Goal: Task Accomplishment & Management: Manage account settings

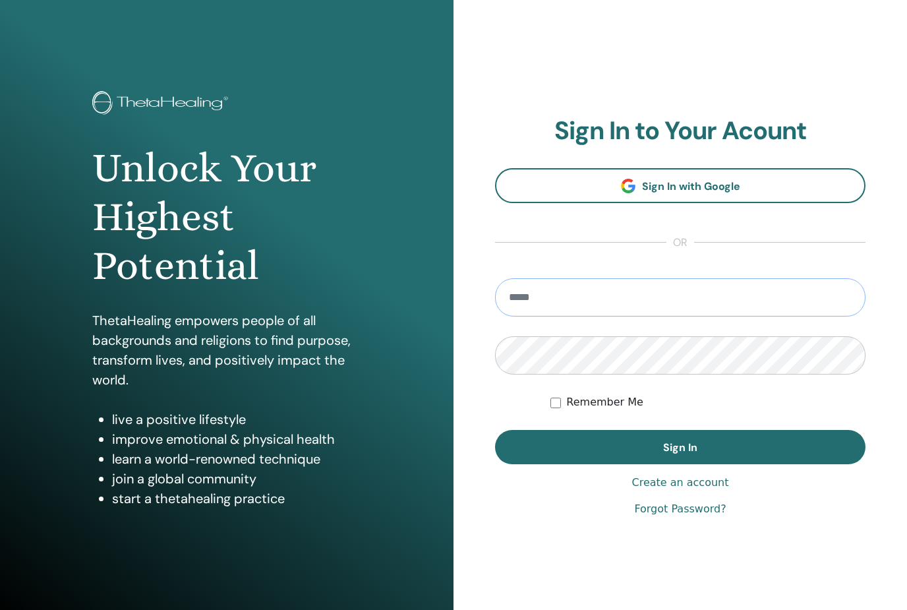
type input "**********"
click at [680, 447] on button "Sign In" at bounding box center [680, 447] width 370 height 34
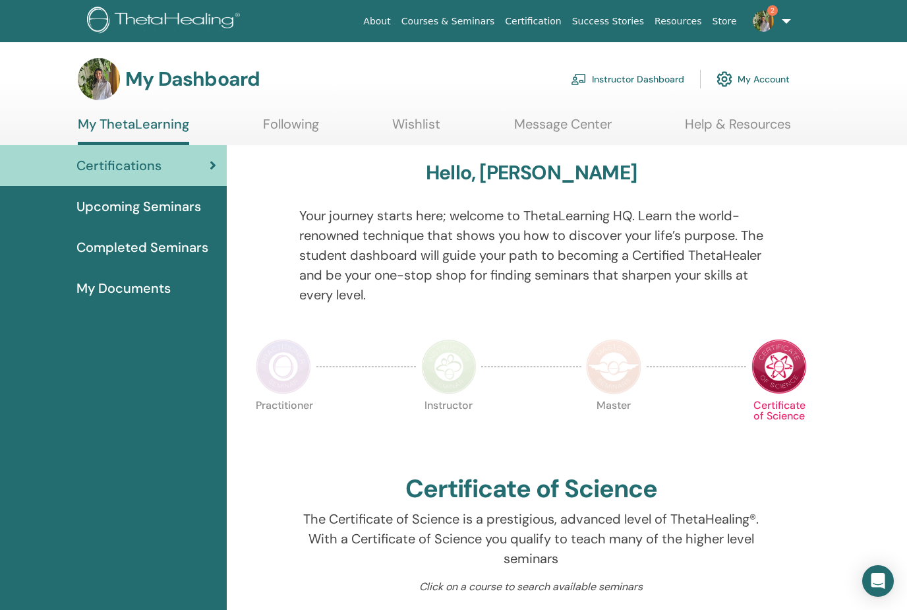
click at [667, 78] on link "Instructor Dashboard" at bounding box center [627, 79] width 113 height 29
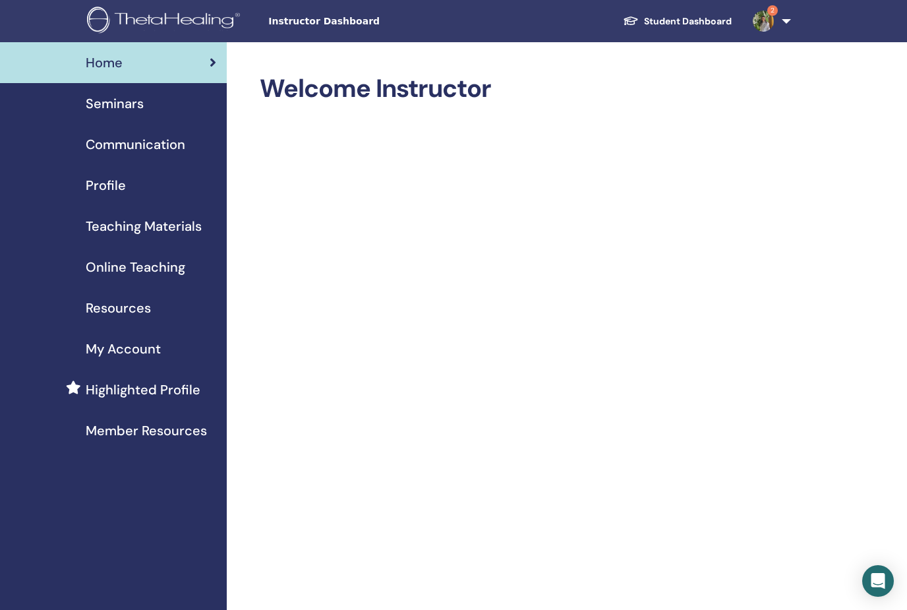
click at [103, 105] on span "Seminars" at bounding box center [115, 104] width 58 height 20
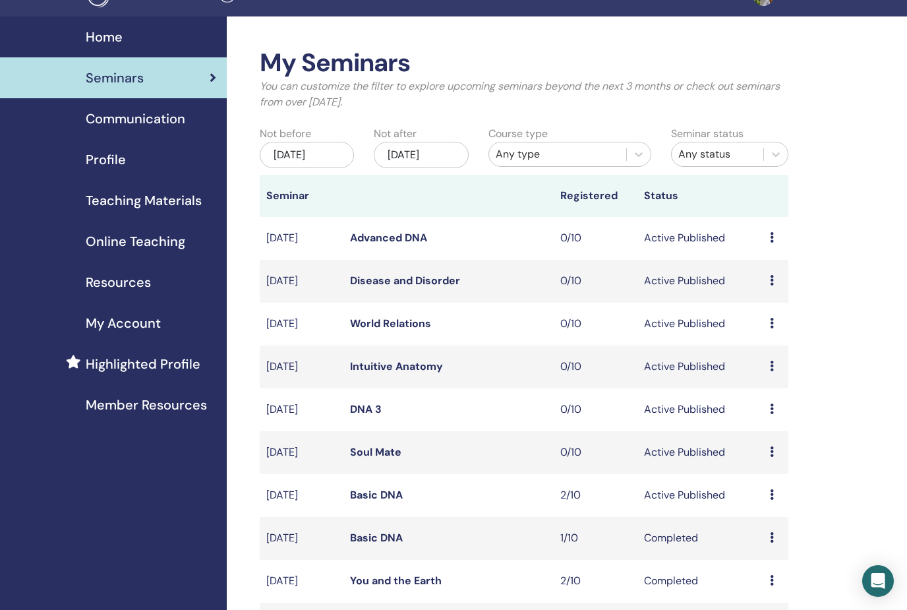
scroll to position [25, 0]
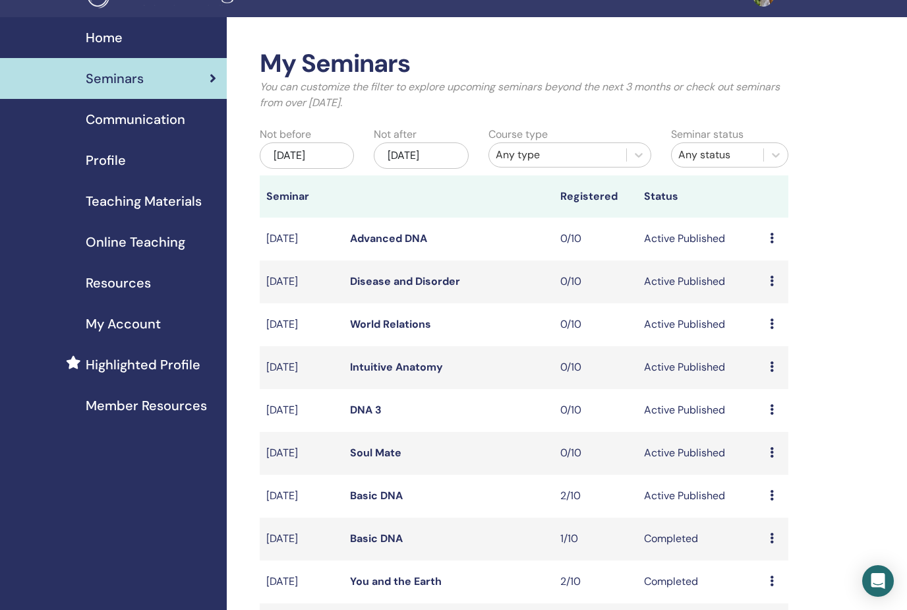
click at [767, 496] on td "Preview Edit Attendees Cancel" at bounding box center [775, 496] width 25 height 43
click at [401, 493] on link "Basic DNA" at bounding box center [376, 495] width 53 height 14
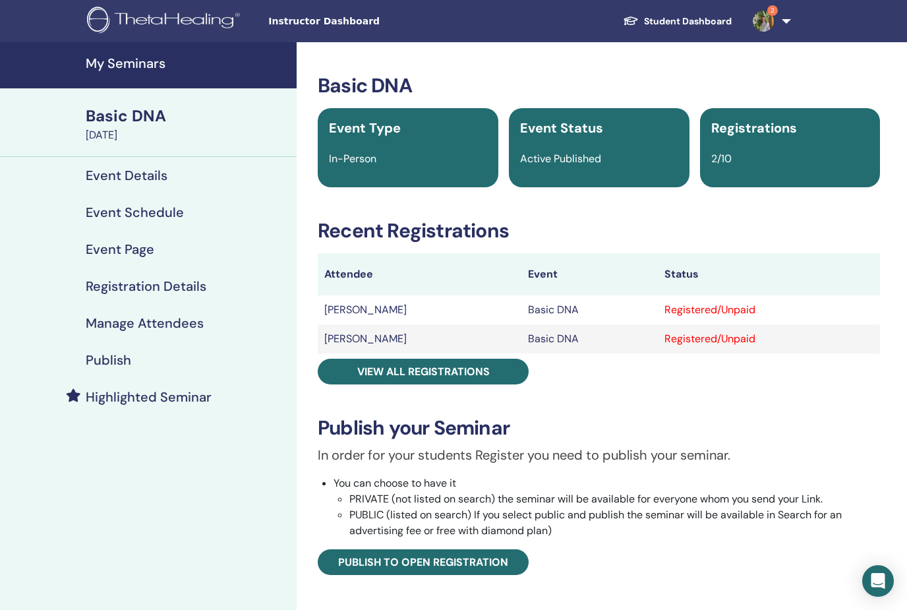
click at [100, 328] on h4 "Manage Attendees" at bounding box center [145, 323] width 118 height 16
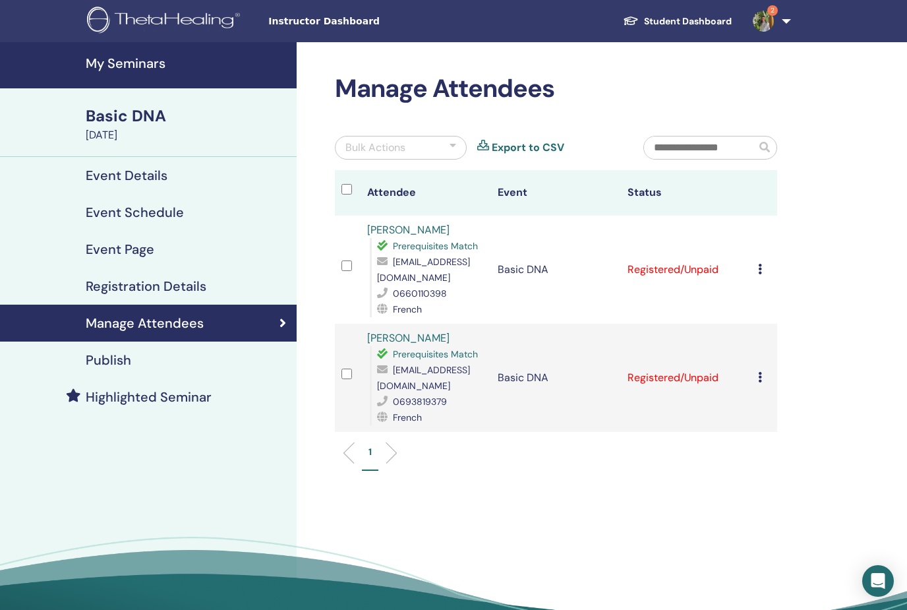
click at [765, 271] on div "Cancel Registration Do not auto-certify Mark as Paid Mark as Unpaid Mark as Abs…" at bounding box center [764, 270] width 13 height 16
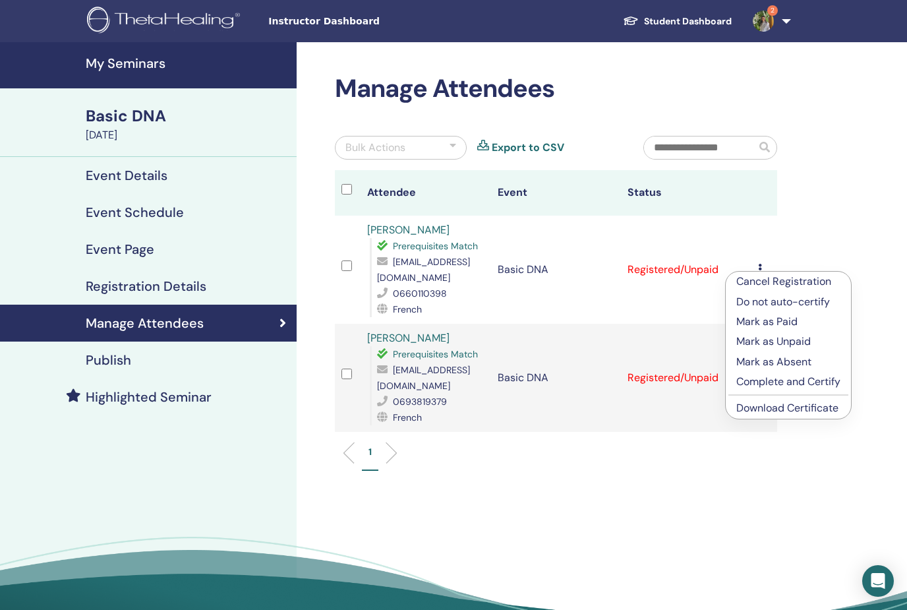
click at [828, 380] on p "Complete and Certify" at bounding box center [788, 382] width 104 height 16
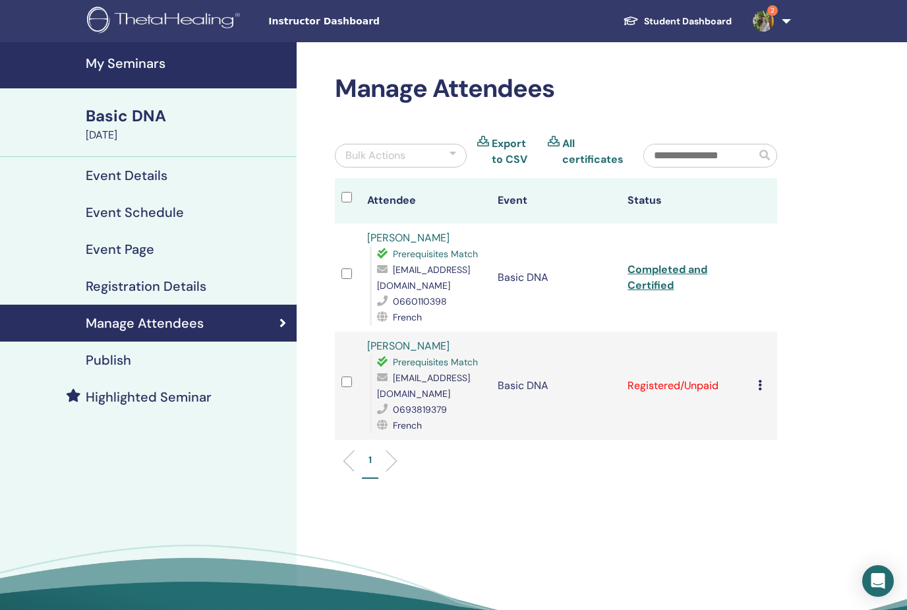
click at [760, 392] on div "Cancel Registration Do not auto-certify Mark as Paid Mark as Unpaid Mark as Abs…" at bounding box center [764, 386] width 13 height 16
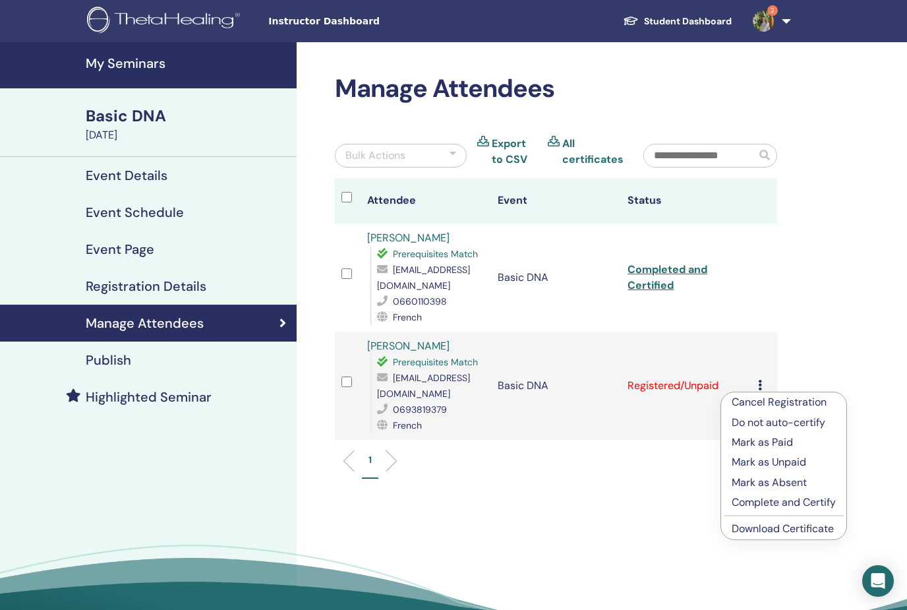
click at [821, 496] on p "Complete and Certify" at bounding box center [784, 502] width 104 height 16
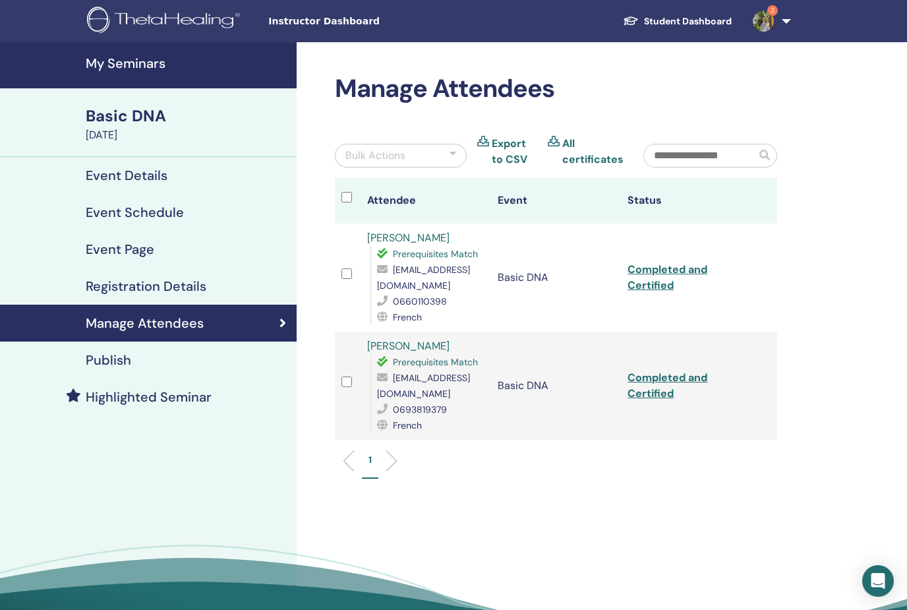
click at [765, 11] on img at bounding box center [763, 21] width 21 height 21
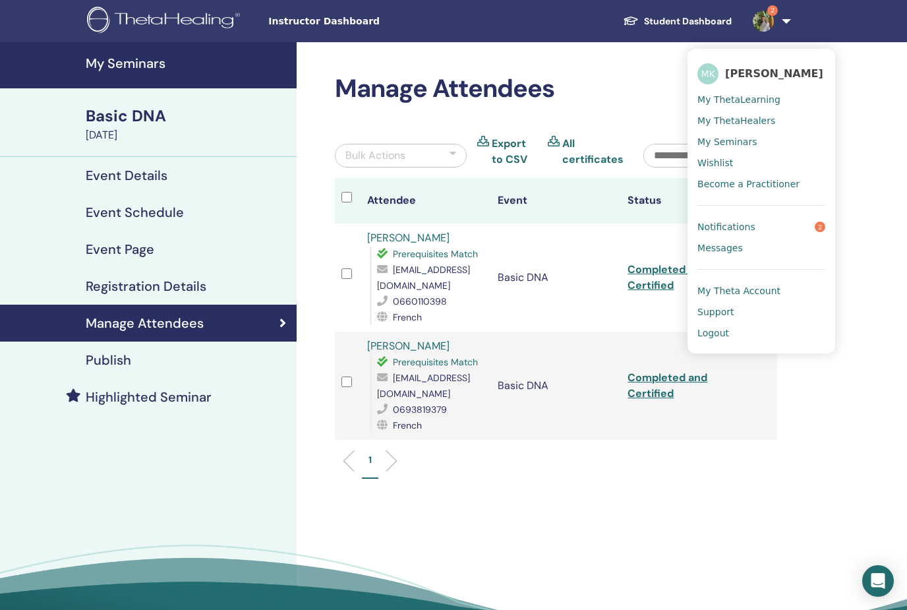
click at [774, 226] on link "Notifications 2" at bounding box center [761, 226] width 128 height 21
